Goal: Information Seeking & Learning: Learn about a topic

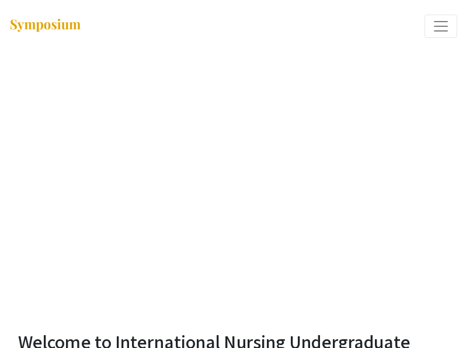
click at [438, 28] on span "Expand or Collapse Menu" at bounding box center [441, 27] width 18 height 18
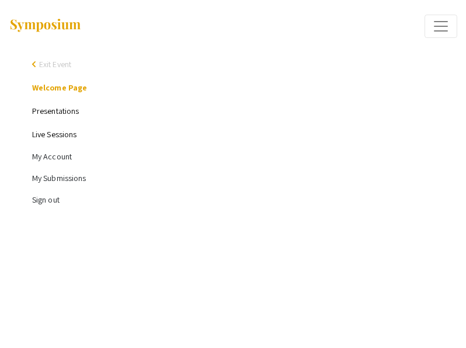
click at [57, 113] on link "Presentations" at bounding box center [55, 111] width 47 height 11
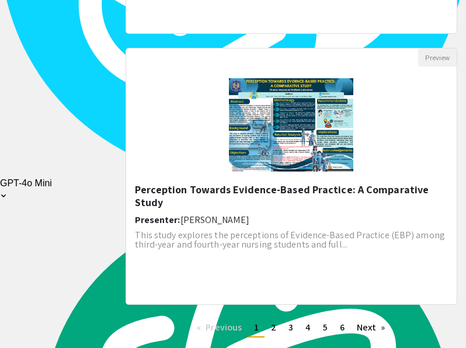
scroll to position [1667, 0]
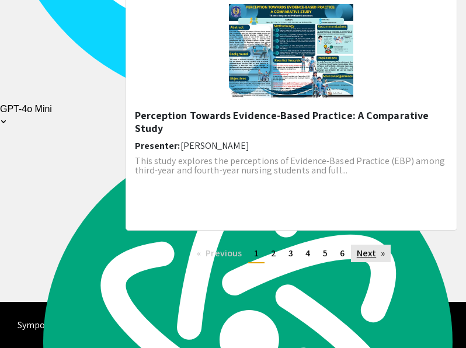
click at [363, 257] on link "Next page" at bounding box center [371, 254] width 40 height 18
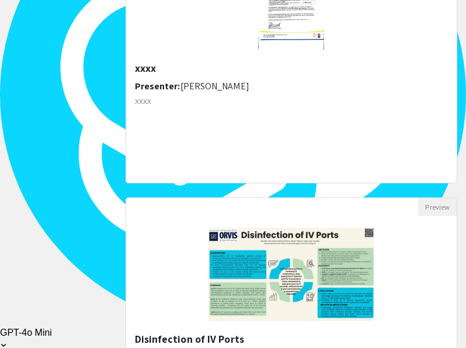
scroll to position [1667, 0]
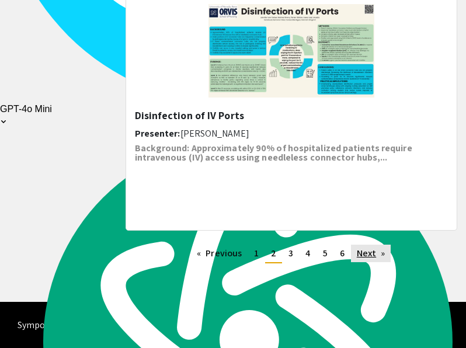
click at [375, 259] on link "Next page" at bounding box center [371, 254] width 40 height 18
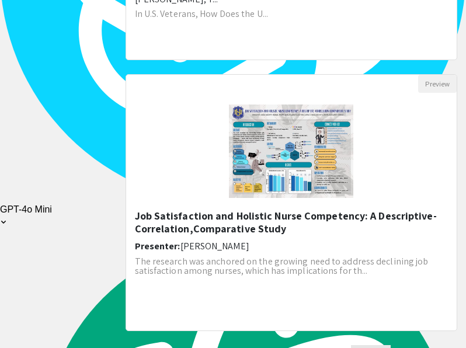
scroll to position [1667, 0]
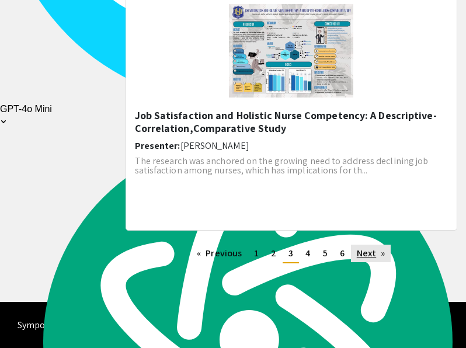
click at [371, 251] on link "Next page" at bounding box center [371, 254] width 40 height 18
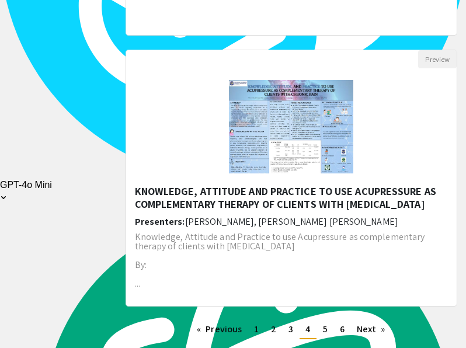
scroll to position [1667, 0]
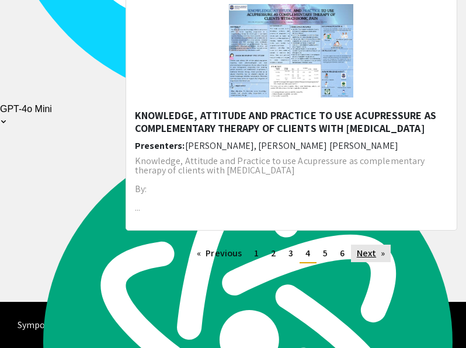
click at [376, 257] on link "Next page" at bounding box center [371, 254] width 40 height 18
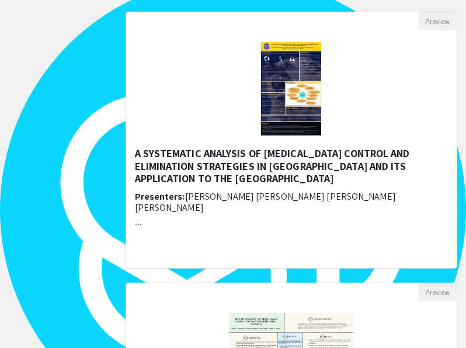
scroll to position [815, 0]
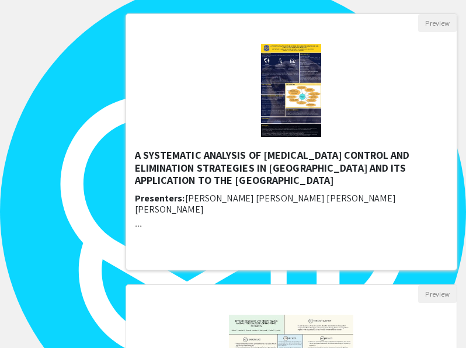
drag, startPoint x: 326, startPoint y: 154, endPoint x: 266, endPoint y: 175, distance: 63.1
drag, startPoint x: 266, startPoint y: 175, endPoint x: 248, endPoint y: 163, distance: 21.5
click at [248, 163] on h5 "A SYSTEMATIC ANALYSIS OF [MEDICAL_DATA] CONTROL AND ELIMINATION STRATEGIES IN […" at bounding box center [291, 168] width 313 height 38
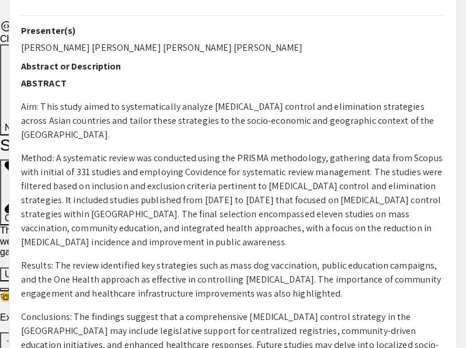
scroll to position [329, 0]
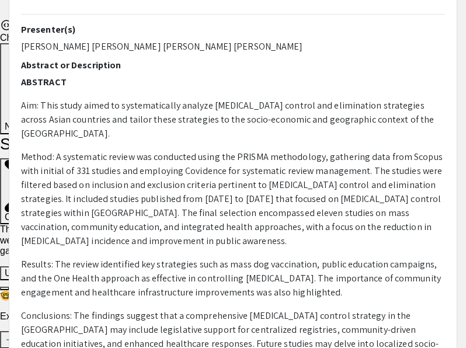
select select "custom"
type input "0"
select select "custom"
type input "1"
select select "auto"
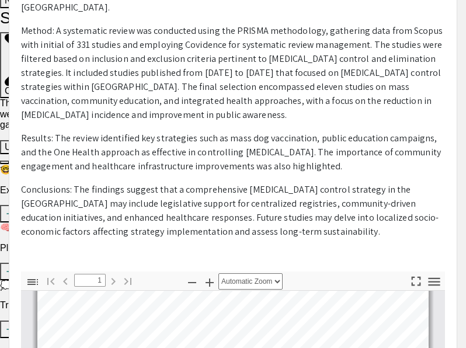
scroll to position [0, 0]
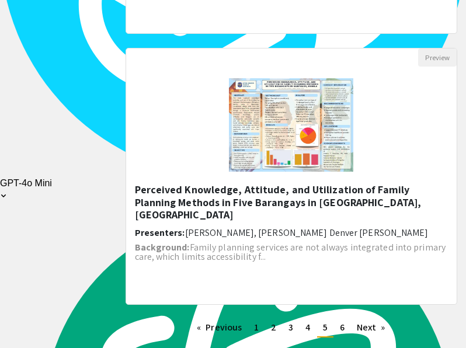
scroll to position [1667, 0]
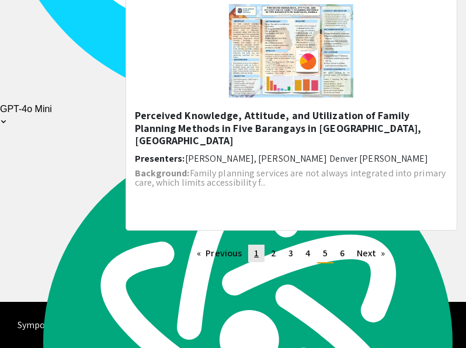
click at [253, 257] on link "page 1" at bounding box center [256, 254] width 16 height 18
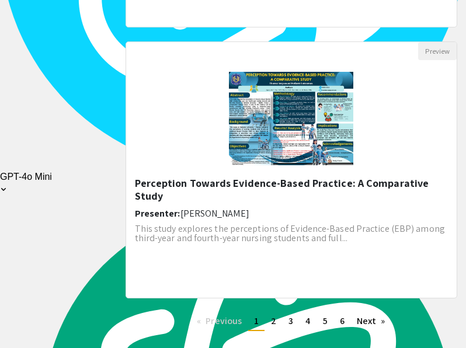
scroll to position [1600, 0]
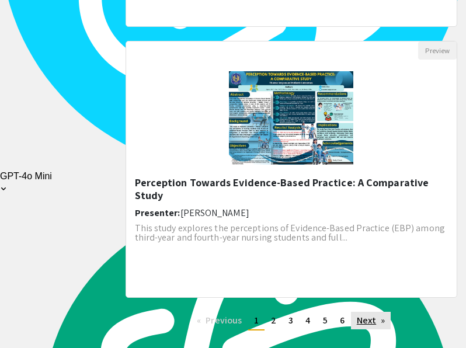
click at [373, 328] on link "Next page" at bounding box center [371, 321] width 40 height 18
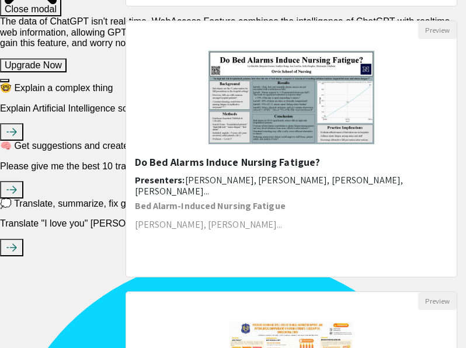
scroll to position [538, 0]
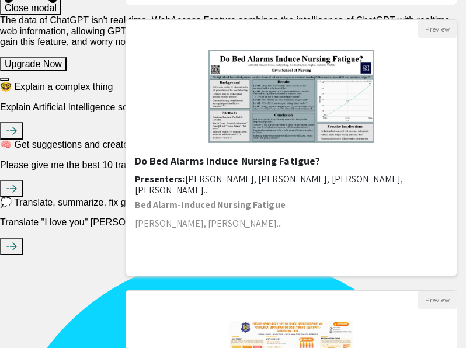
drag, startPoint x: 251, startPoint y: 160, endPoint x: 236, endPoint y: 159, distance: 15.3
click at [236, 159] on h5 "Do Bed Alarms Induce Nursing Fatigue?" at bounding box center [291, 161] width 313 height 13
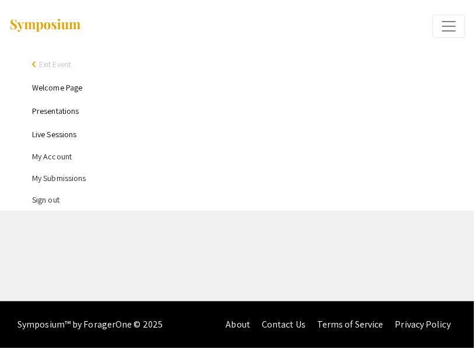
select select "custom"
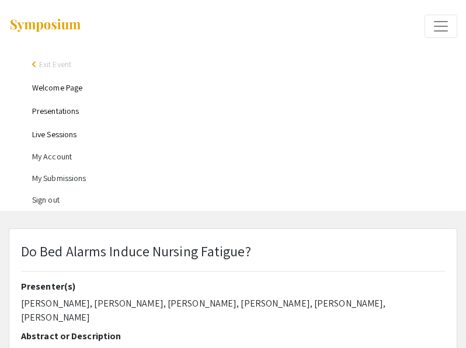
type input "0"
select select "custom"
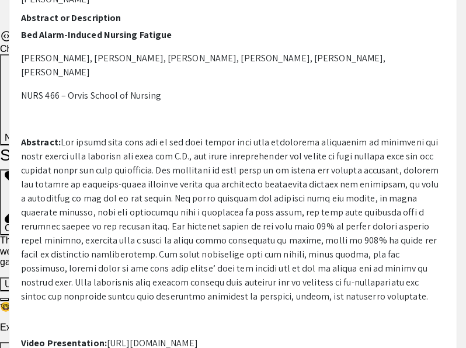
scroll to position [317, 0]
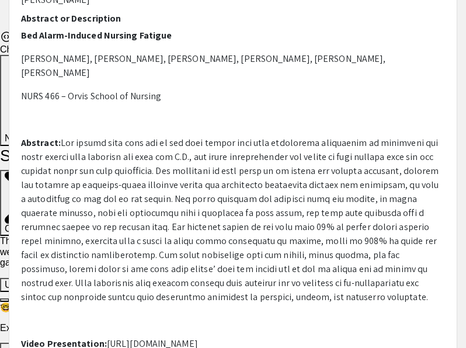
type input "1"
select select "custom"
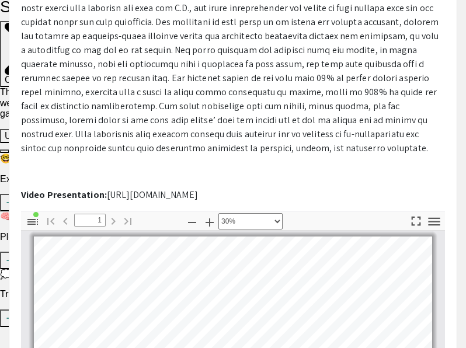
scroll to position [466, 0]
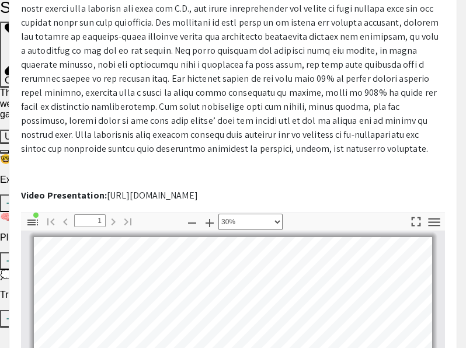
drag, startPoint x: 105, startPoint y: 167, endPoint x: 240, endPoint y: 174, distance: 135.0
type textarea "[URL][DOMAIN_NAME]"
click at [240, 174] on div "Presenter(s) [PERSON_NAME], [PERSON_NAME], [PERSON_NAME], [PERSON_NAME], [PERSO…" at bounding box center [233, 13] width 424 height 397
copy p "[URL][DOMAIN_NAME]"
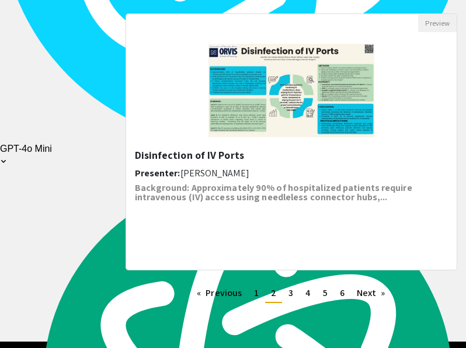
scroll to position [1629, 0]
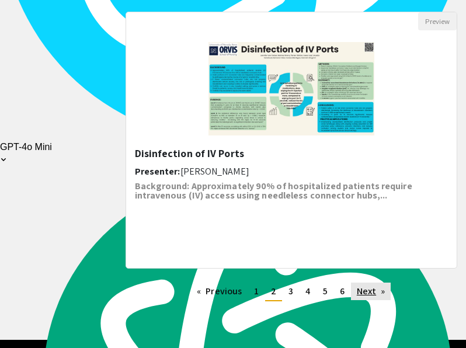
click at [378, 288] on link "Next page" at bounding box center [371, 291] width 40 height 18
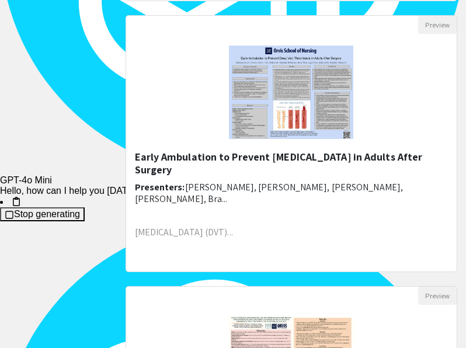
scroll to position [1085, 0]
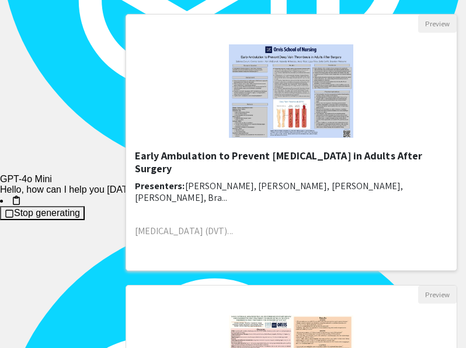
click at [292, 152] on h5 "Early Ambulation to Prevent [MEDICAL_DATA] in Adults After Surgery" at bounding box center [291, 161] width 313 height 25
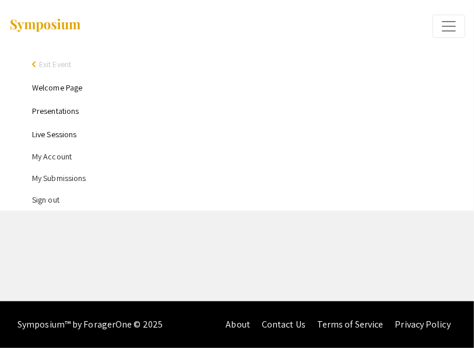
select select "custom"
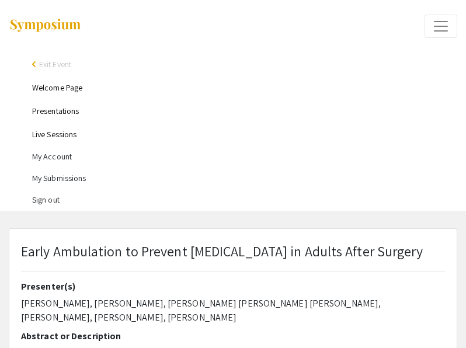
type input "0"
select select "custom"
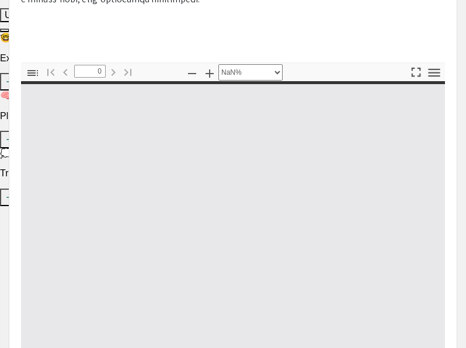
scroll to position [588, 0]
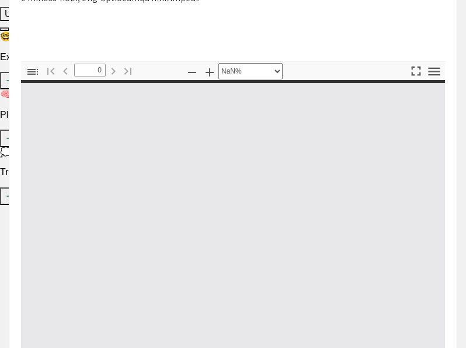
type input "1"
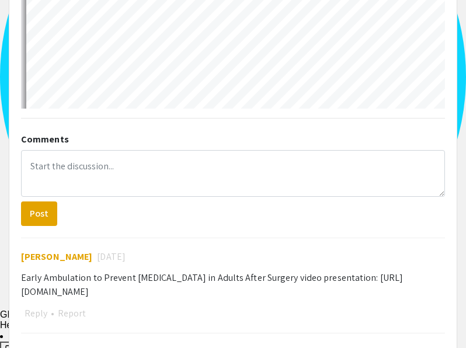
scroll to position [149, 0]
select select "auto"
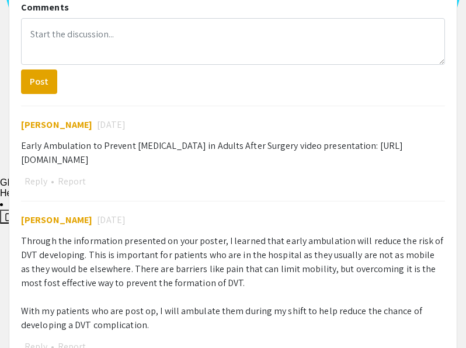
scroll to position [0, 0]
drag, startPoint x: 233, startPoint y: 166, endPoint x: 19, endPoint y: 168, distance: 213.6
click at [19, 168] on div "Comments Post [PERSON_NAME] [DATE] Early Ambulation to Prevent [MEDICAL_DATA] i…" at bounding box center [232, 271] width 441 height 551
copy div "[URL][DOMAIN_NAME]"
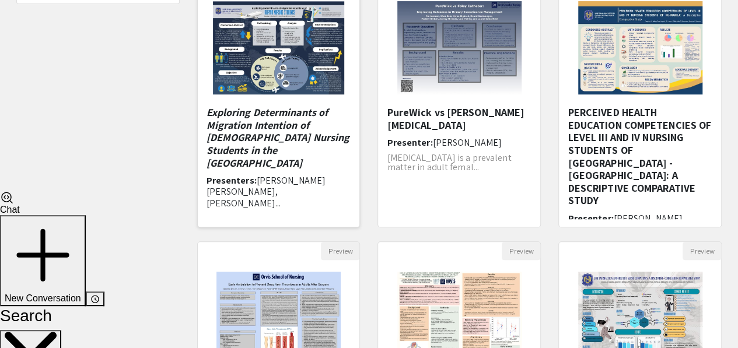
scroll to position [425, 0]
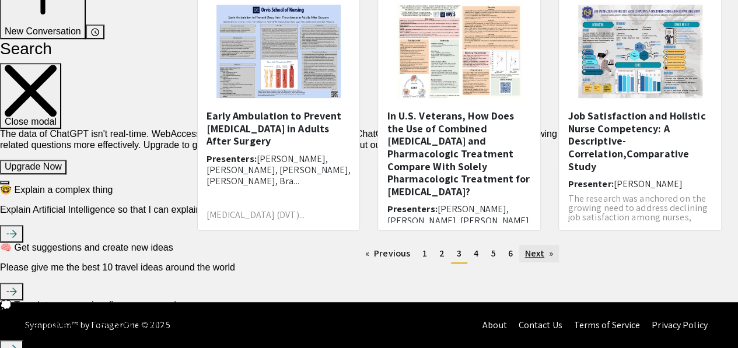
click at [474, 252] on link "Next page" at bounding box center [539, 254] width 40 height 18
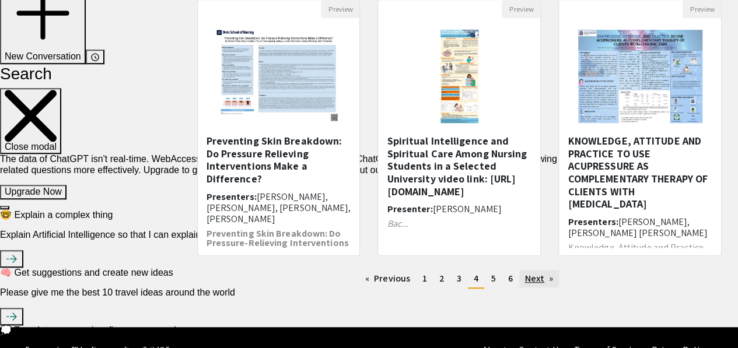
scroll to position [425, 0]
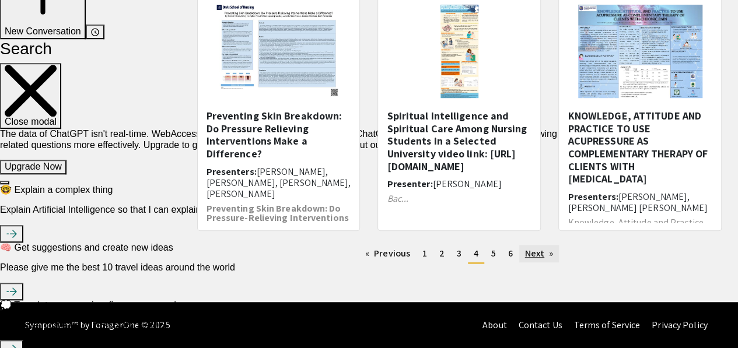
click at [474, 261] on link "Next page" at bounding box center [539, 254] width 40 height 18
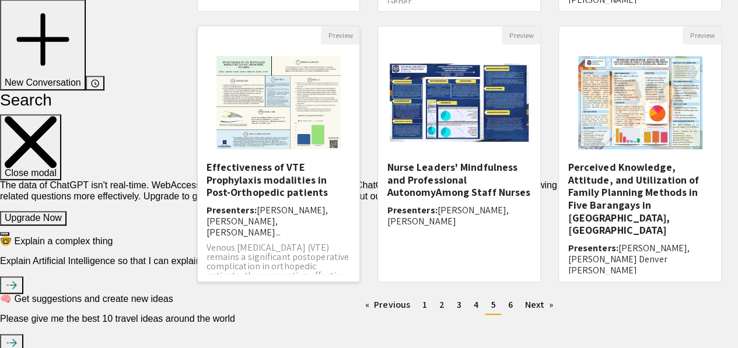
scroll to position [15, 0]
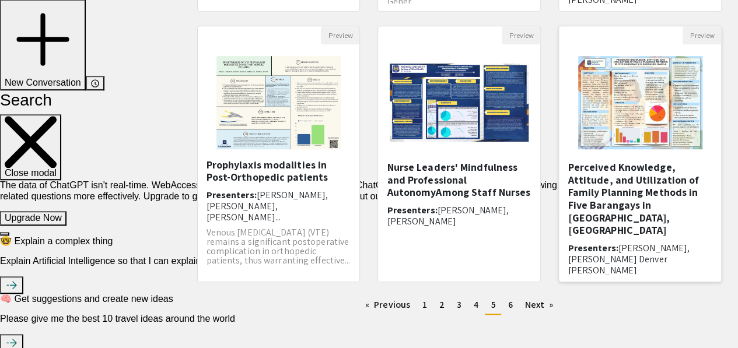
click at [474, 193] on h5 "Perceived Knowledge, Attitude, and Utilization of Family Planning Methods in Fi…" at bounding box center [640, 199] width 145 height 76
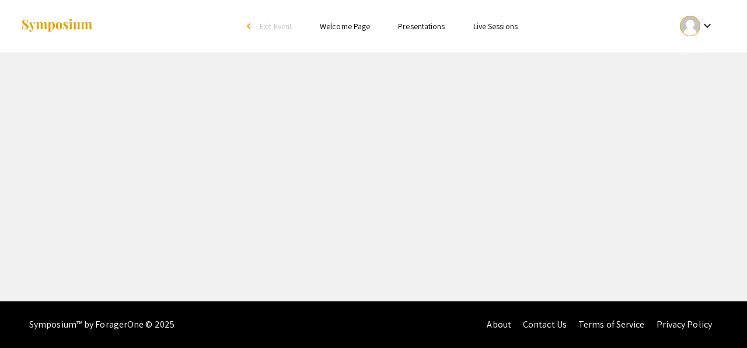
select select "custom"
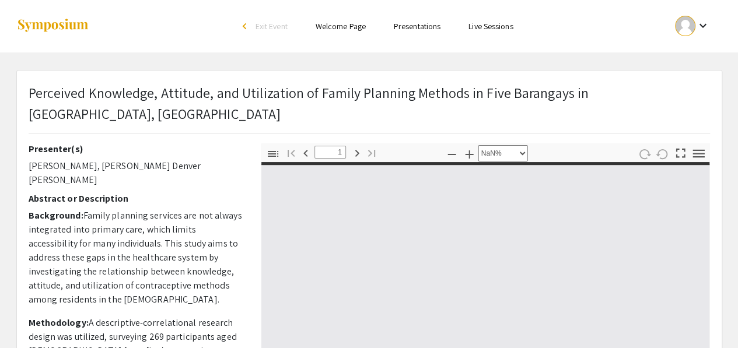
type input "0"
select select "custom"
type input "1"
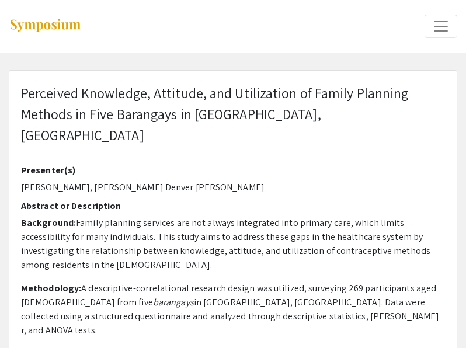
scroll to position [47, 0]
drag, startPoint x: 20, startPoint y: 88, endPoint x: 77, endPoint y: 168, distance: 98.8
click at [19, 90] on div "Perceived Knowledge, Attitude, and Utilization of Family Planning Methods in Fi…" at bounding box center [232, 123] width 441 height 82
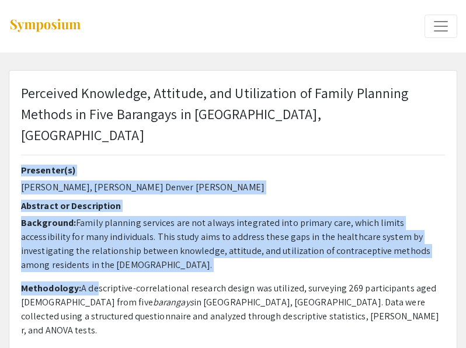
select select "auto"
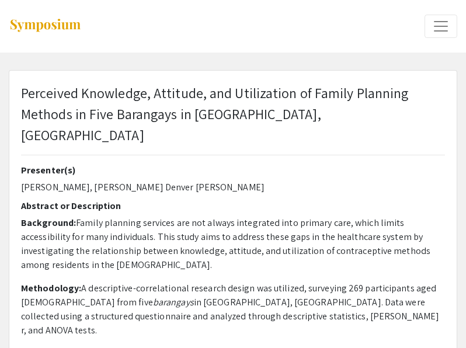
click at [22, 93] on p "Perceived Knowledge, Attitude, and Utilization of Family Planning Methods in Fi…" at bounding box center [233, 113] width 424 height 63
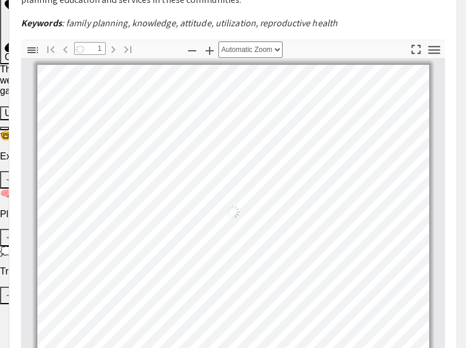
scroll to position [284, 0]
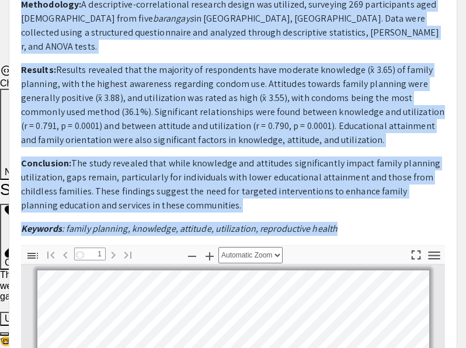
drag, startPoint x: 22, startPoint y: 93, endPoint x: 344, endPoint y: 194, distance: 336.9
click at [344, 194] on div "Perceived Knowledge, Attitude, and Utilization of Family Planning Methods in Fi…" at bounding box center [232, 285] width 447 height 996
copy div "Loremipsu Dolorsita, Consecte, adi Elitseddoei te Incidi Utlabore Etdolor ma Al…"
click at [193, 156] on p "Conclusion: The study revealed that while knowledge and attitudes significantly…" at bounding box center [233, 184] width 424 height 56
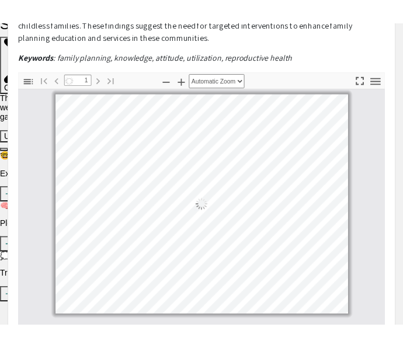
scroll to position [500, 0]
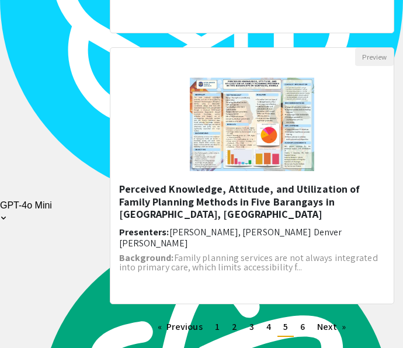
scroll to position [1471, 0]
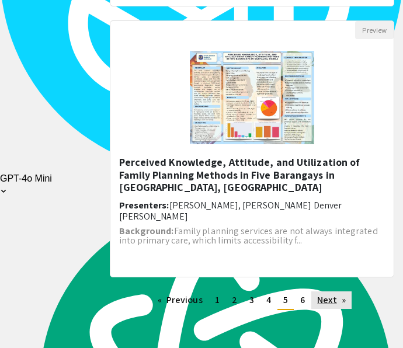
click at [338, 305] on link "Next page" at bounding box center [331, 300] width 40 height 18
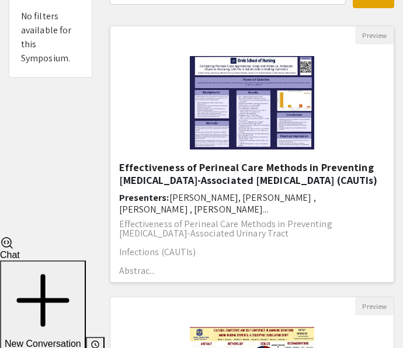
scroll to position [118, 0]
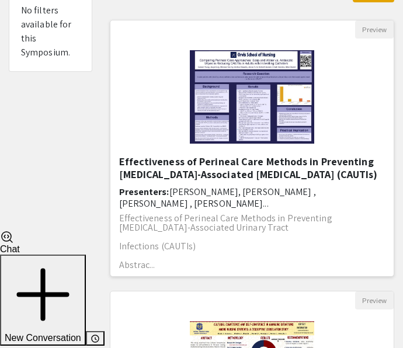
click at [248, 172] on h5 "Effectiveness of Perineal Care Methods in Preventing [MEDICAL_DATA]-Associated …" at bounding box center [252, 167] width 266 height 25
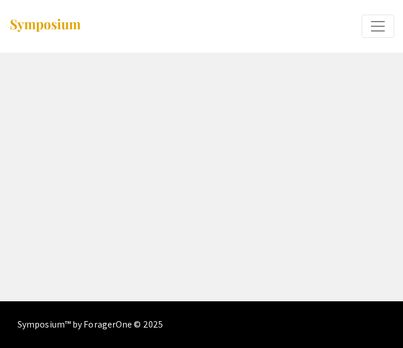
select select "custom"
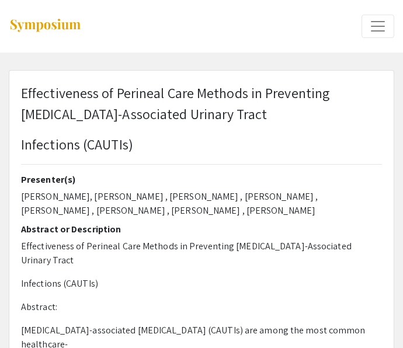
type input "0"
select select "custom"
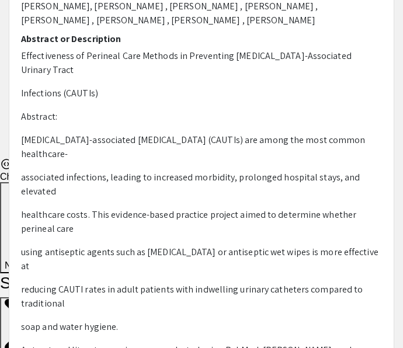
scroll to position [193, 0]
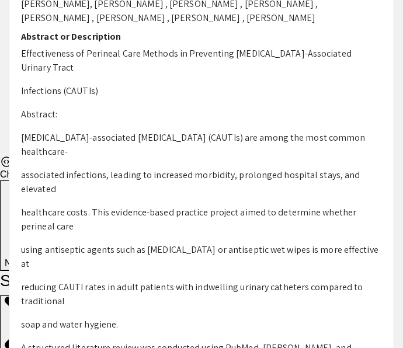
type input "1"
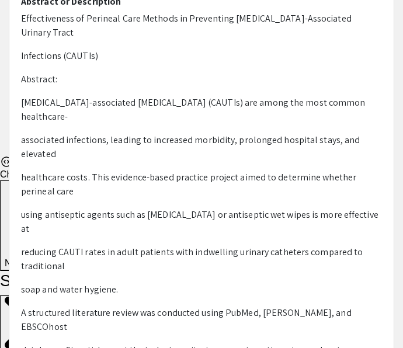
scroll to position [0, 0]
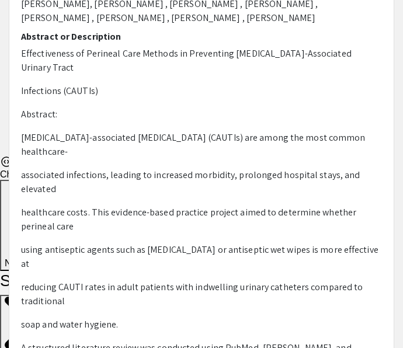
select select "auto"
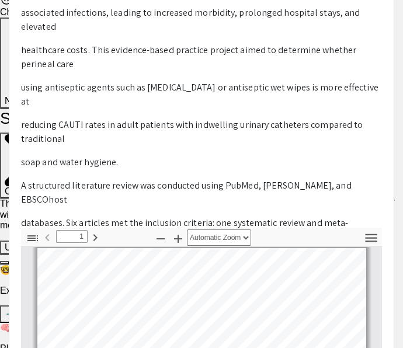
scroll to position [329, 0]
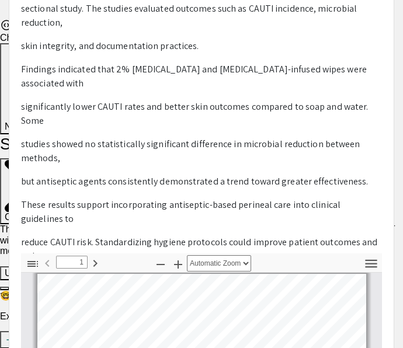
scroll to position [315, 0]
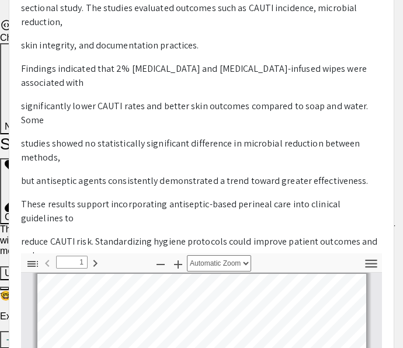
drag, startPoint x: 313, startPoint y: 270, endPoint x: 219, endPoint y: 200, distance: 117.1
copy div "Effectiveness of Perineal Care Methods in Preventing [MEDICAL_DATA]-Associated …"
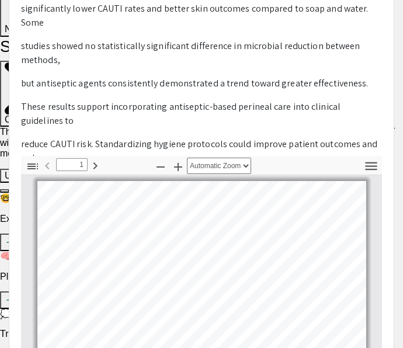
scroll to position [429, 0]
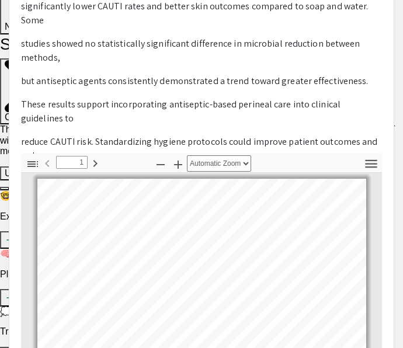
click at [352, 135] on p "reduce CAUTI risk. Standardizing hygiene protocols could improve patient outcom…" at bounding box center [201, 149] width 361 height 28
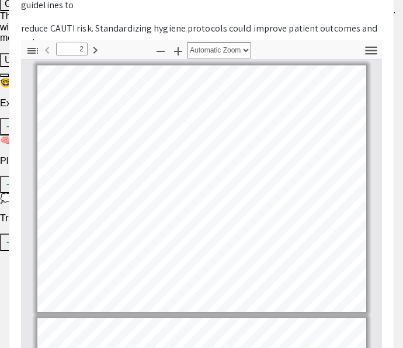
scroll to position [120, 0]
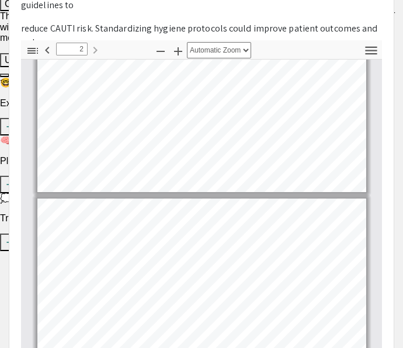
type input "1"
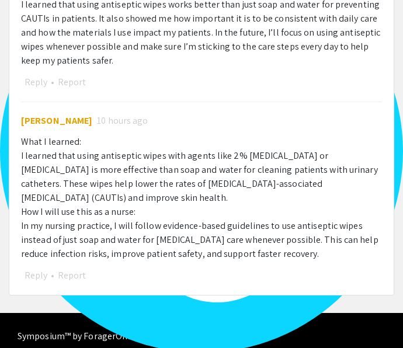
scroll to position [1320, 0]
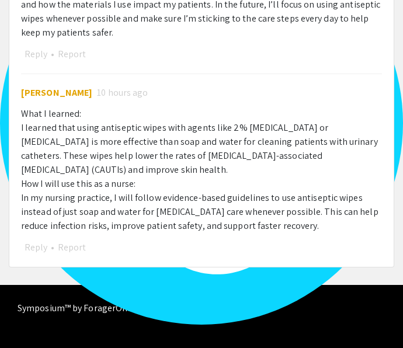
click at [223, 122] on div "What I learned: I learned that using antiseptic wipes with agents like 2% [MEDI…" at bounding box center [201, 170] width 361 height 126
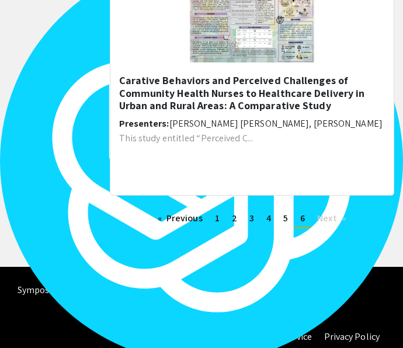
scroll to position [1294, 0]
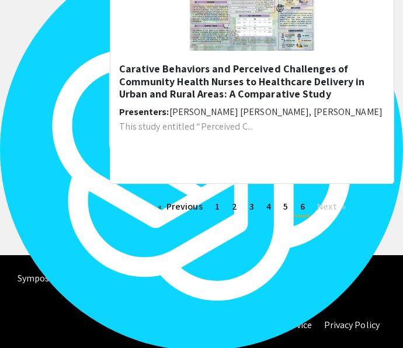
click at [324, 207] on span "Next page" at bounding box center [326, 206] width 19 height 12
click at [221, 205] on link "page 1" at bounding box center [217, 207] width 16 height 18
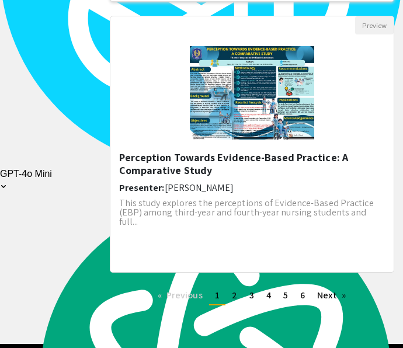
scroll to position [1478, 0]
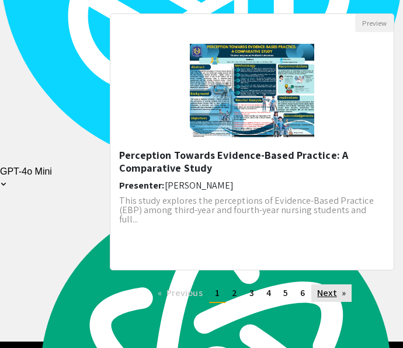
click at [334, 292] on link "Next page" at bounding box center [331, 293] width 40 height 18
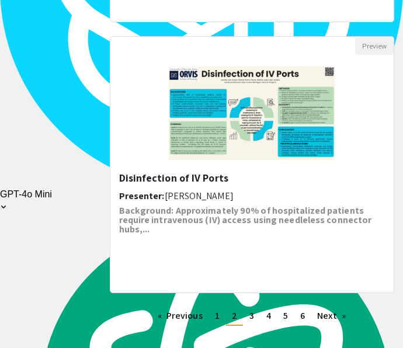
scroll to position [1565, 0]
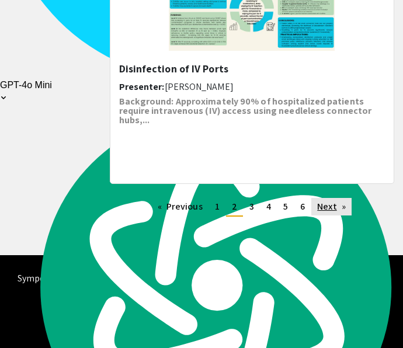
click at [334, 209] on link "Next page" at bounding box center [331, 207] width 40 height 18
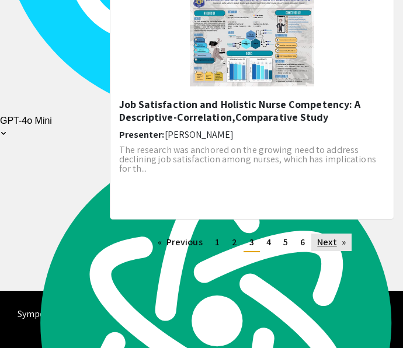
scroll to position [1530, 0]
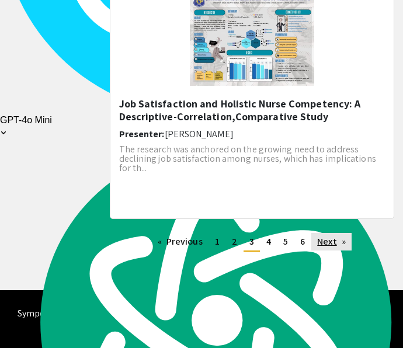
click at [336, 242] on link "Next page" at bounding box center [331, 242] width 40 height 18
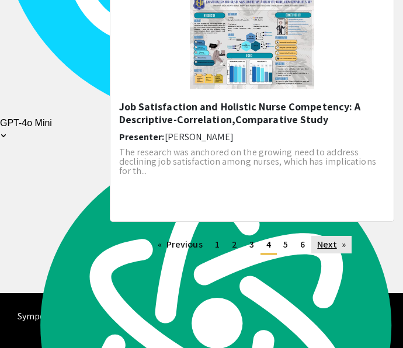
scroll to position [1527, 0]
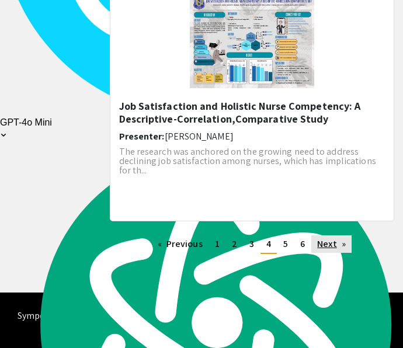
click at [342, 243] on link "Next page" at bounding box center [331, 244] width 40 height 18
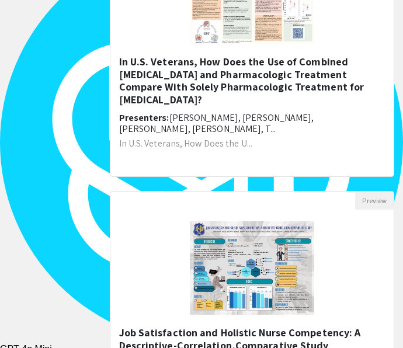
scroll to position [1565, 0]
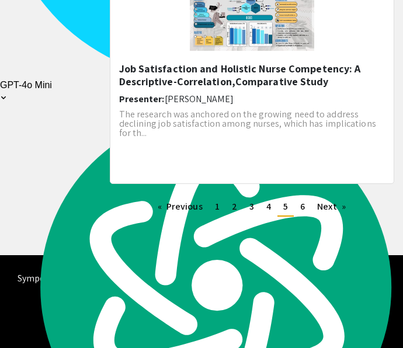
click at [288, 207] on li "You're on page 5" at bounding box center [285, 207] width 16 height 19
click at [287, 207] on span "5" at bounding box center [285, 206] width 5 height 12
click at [305, 211] on link "page 6" at bounding box center [302, 207] width 16 height 18
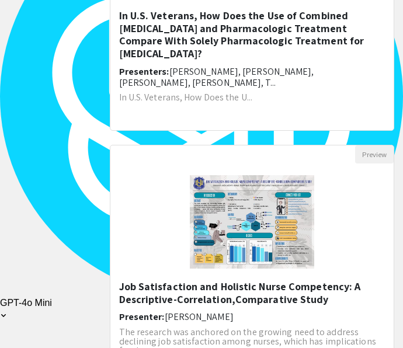
scroll to position [1565, 0]
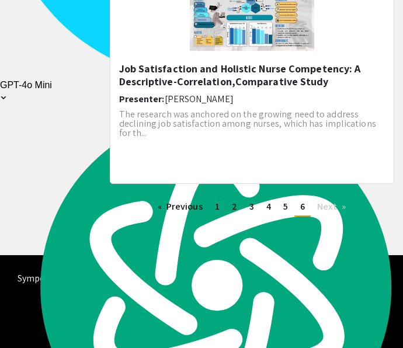
click at [327, 211] on span "Next page" at bounding box center [326, 206] width 19 height 12
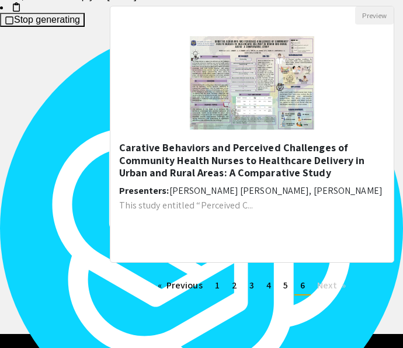
scroll to position [1294, 0]
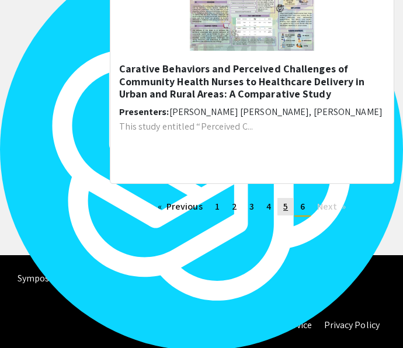
click at [280, 210] on link "page 5" at bounding box center [285, 207] width 16 height 18
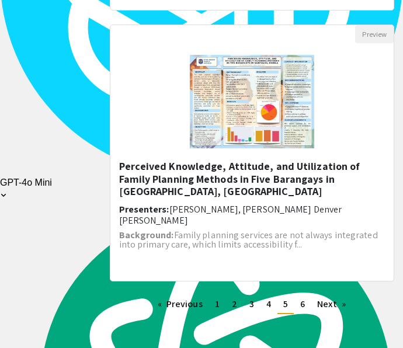
scroll to position [1565, 0]
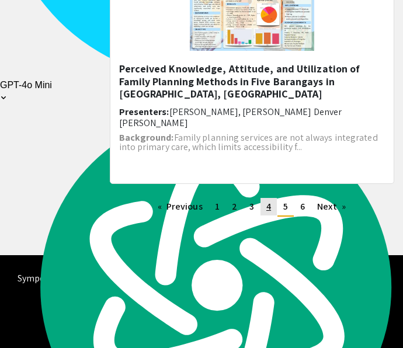
click at [271, 207] on link "page 4" at bounding box center [268, 207] width 16 height 18
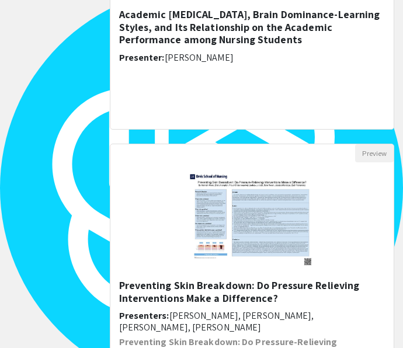
scroll to position [1036, 0]
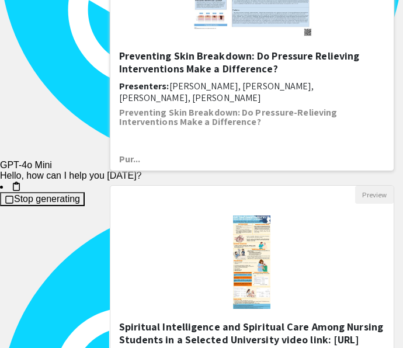
click at [237, 50] on h5 "Preventing Skin Breakdown: Do Pressure Relieving Interventions Make a Differenc…" at bounding box center [252, 62] width 266 height 25
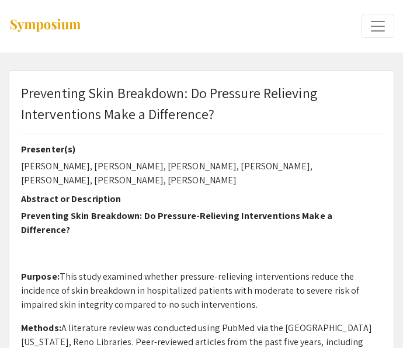
select select "custom"
type input "0"
select select "custom"
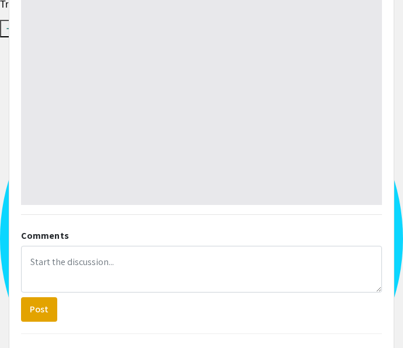
type input "1"
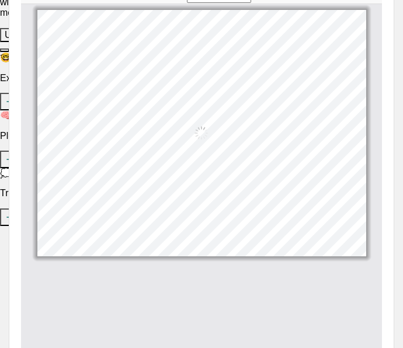
select select "auto"
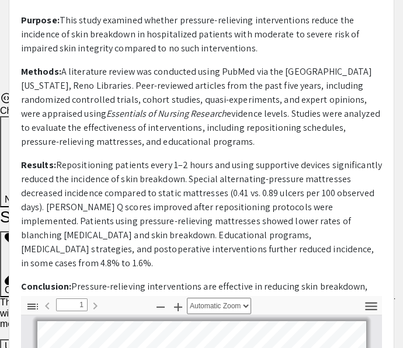
scroll to position [326, 0]
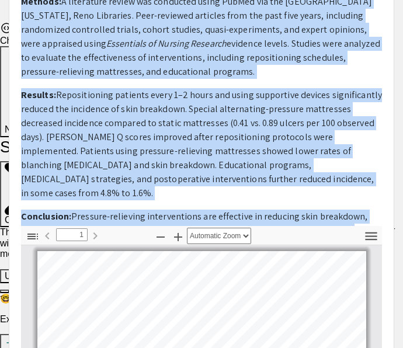
drag, startPoint x: 22, startPoint y: 89, endPoint x: 364, endPoint y: 224, distance: 367.6
type textarea "Preventing Skin Breakdown: Do Pressure Relieving Interventions Make a Differenc…"
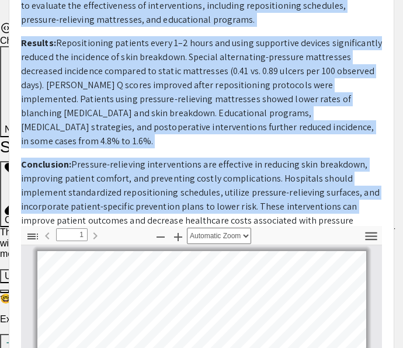
scroll to position [82, 0]
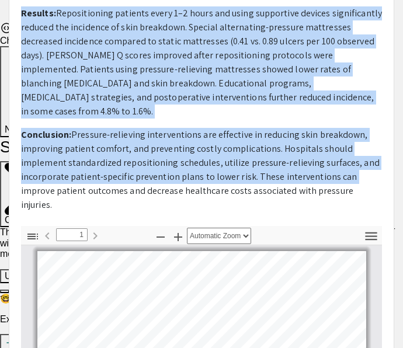
copy div "Preventing Skin Breakdown: Do Pressure Relieving Interventions Make a Differenc…"
click at [119, 155] on p "Conclusion: Pressure-relieving interventions are effective in reducing skin bre…" at bounding box center [201, 170] width 361 height 84
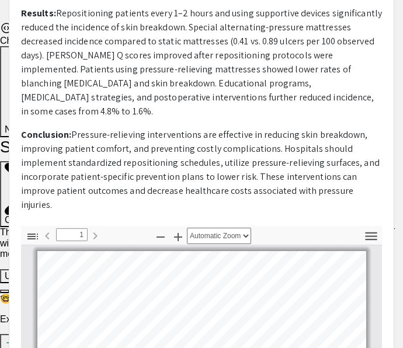
click at [21, 161] on p "Conclusion: Pressure-relieving interventions are effective in reducing skin bre…" at bounding box center [201, 170] width 361 height 84
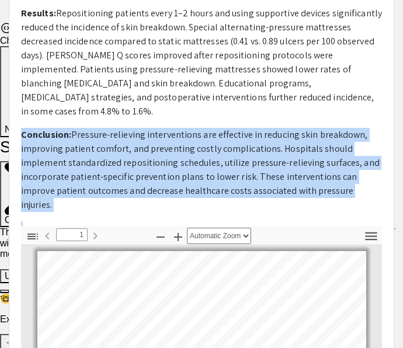
click at [20, 161] on div "Presenter(s) Hannah Ahern, Proud Chaisrisoponkij, Ellery Hampton, Zach Fernande…" at bounding box center [201, 21] width 378 height 409
click at [26, 162] on p "Conclusion: Pressure-relieving interventions are effective in reducing skin bre…" at bounding box center [201, 170] width 361 height 84
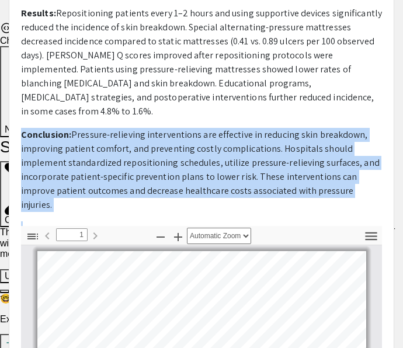
copy p "Conclusion: Pressure-relieving interventions are effective in reducing skin bre…"
click at [103, 152] on p "Conclusion: Pressure-relieving interventions are effective in reducing skin bre…" at bounding box center [201, 170] width 361 height 84
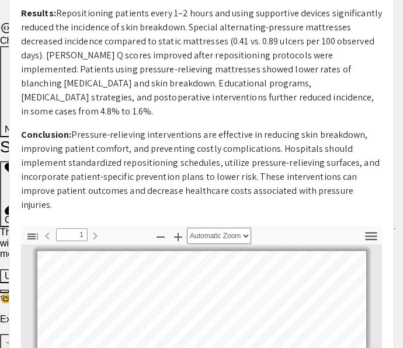
scroll to position [401, 0]
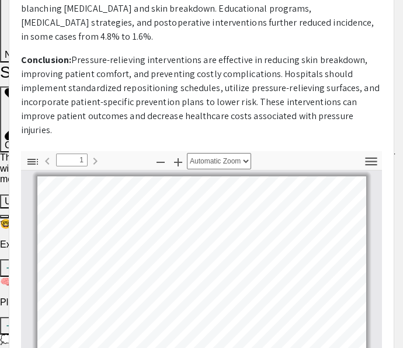
drag, startPoint x: 49, startPoint y: 134, endPoint x: 317, endPoint y: 134, distance: 267.9
click at [317, 170] on p "Video: https://www.youtube.com/watch?v=JQb1r9i2rTc&feature=youtu.be" at bounding box center [201, 177] width 361 height 14
copy p "https://www.youtube.com/watch?v=JQb1r9i2rTc&feature=youtu.be"
